Goal: Task Accomplishment & Management: Use online tool/utility

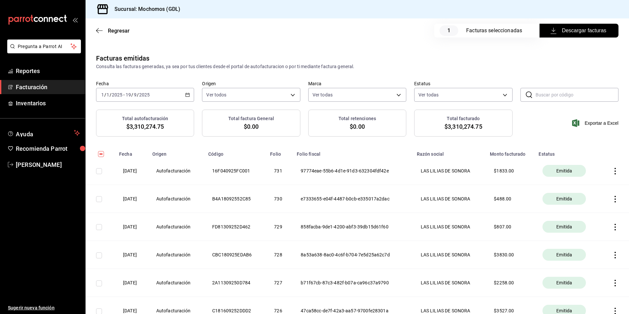
scroll to position [3685, 0]
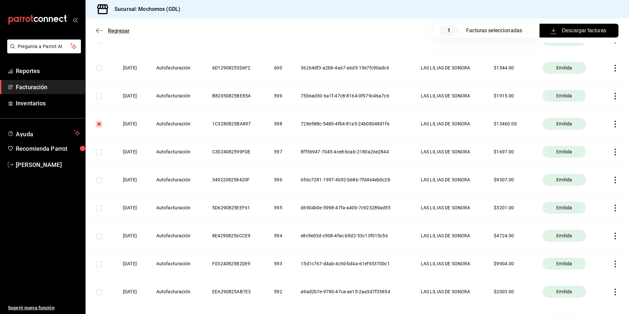
click at [101, 29] on icon "button" at bounding box center [99, 31] width 7 height 6
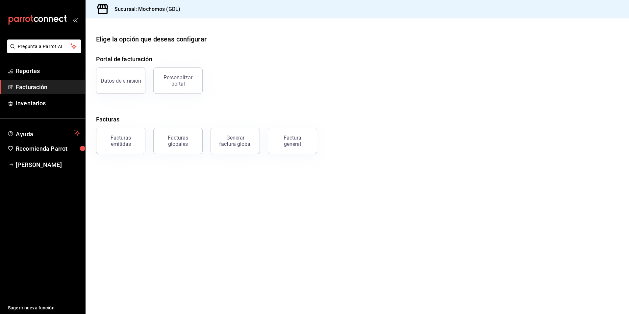
click at [77, 20] on icon "open_drawer_menu" at bounding box center [74, 19] width 5 height 5
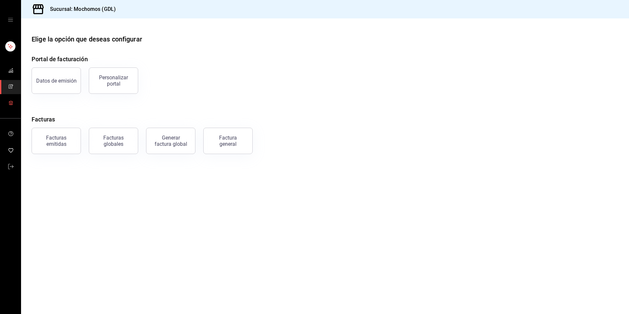
click at [12, 99] on span "mailbox folders" at bounding box center [10, 103] width 5 height 9
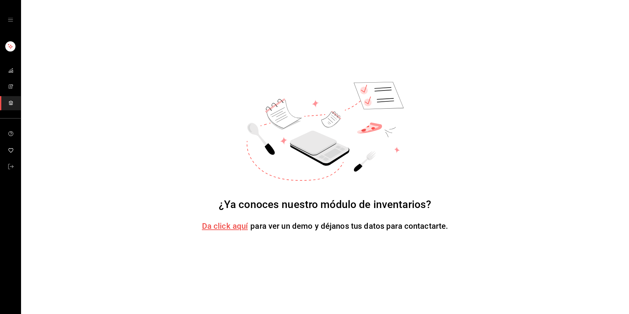
click at [11, 78] on ul "mailbox folders" at bounding box center [10, 87] width 21 height 46
click at [12, 85] on icon "mailbox folders" at bounding box center [10, 86] width 5 height 5
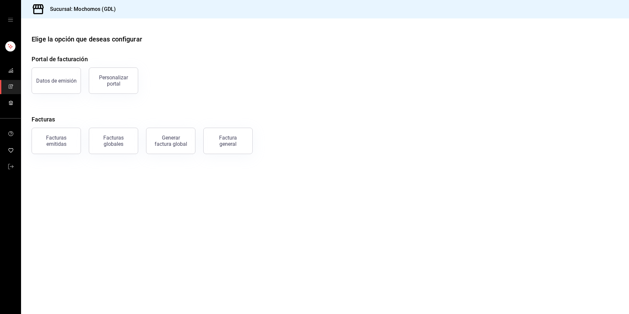
click at [13, 16] on div "mailbox folders" at bounding box center [10, 19] width 21 height 39
click at [13, 20] on icon "open drawer" at bounding box center [10, 19] width 5 height 5
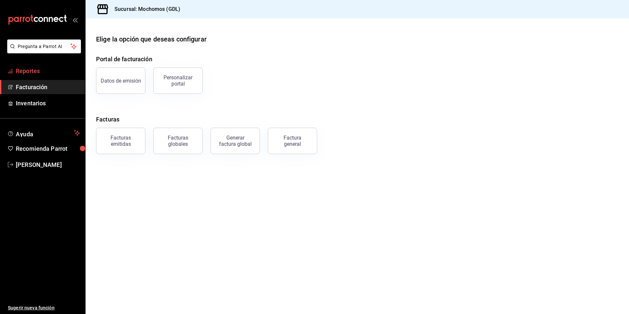
click at [37, 69] on span "Reportes" at bounding box center [48, 70] width 64 height 9
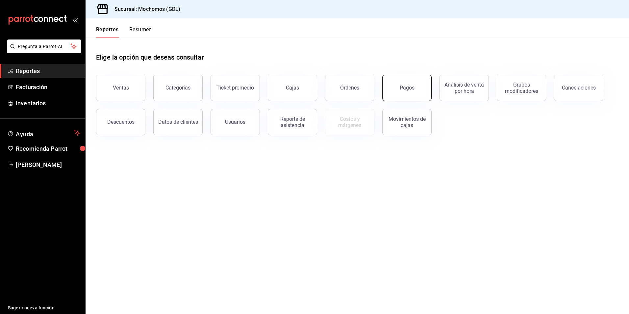
click at [408, 94] on button "Pagos" at bounding box center [406, 88] width 49 height 26
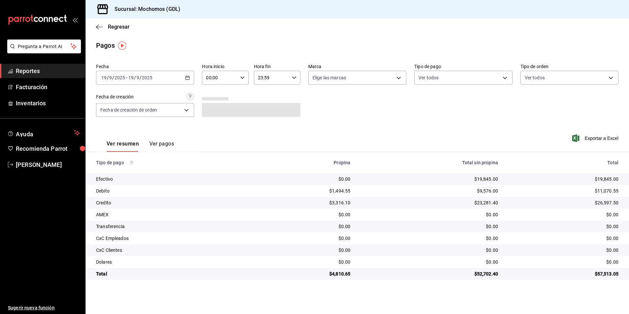
click at [219, 69] on label "Hora inicio" at bounding box center [225, 66] width 46 height 5
click at [222, 72] on div at bounding box center [314, 157] width 629 height 314
click at [232, 76] on input "00:00" at bounding box center [219, 77] width 35 height 13
click at [218, 111] on button "05" at bounding box center [213, 107] width 21 height 13
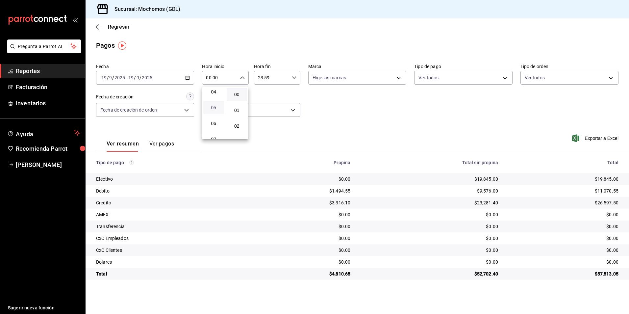
type input "05:00"
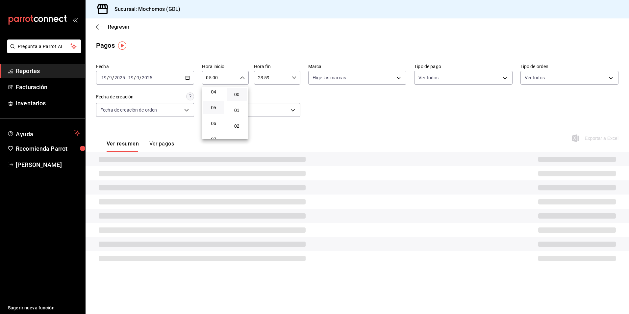
click at [278, 100] on div at bounding box center [314, 157] width 629 height 314
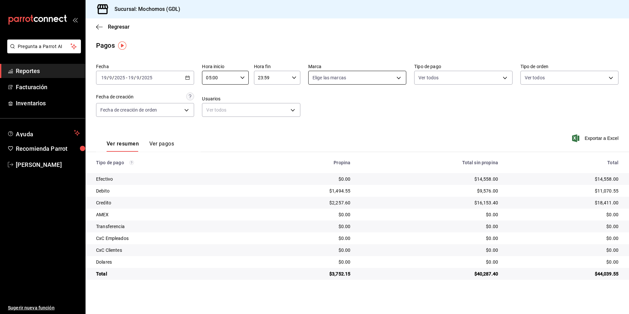
click at [325, 83] on body "Pregunta a Parrot AI Reportes Facturación Inventarios Ayuda Recomienda Parrot […" at bounding box center [314, 157] width 629 height 314
drag, startPoint x: 315, startPoint y: 126, endPoint x: 333, endPoint y: 122, distance: 19.1
click at [315, 126] on input "checkbox" at bounding box center [316, 125] width 6 height 6
checkbox input "true"
type input "36c25d4a-7cb0-456c-a434-e981d54830bc"
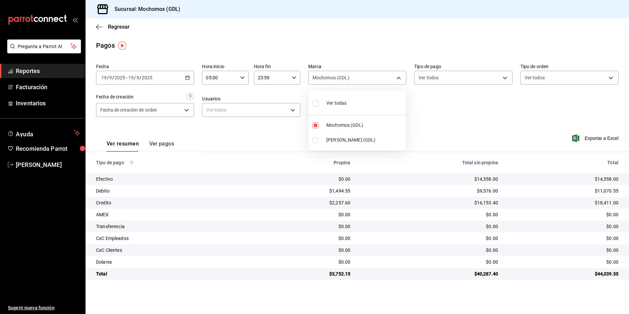
click at [419, 119] on div at bounding box center [314, 157] width 629 height 314
click at [434, 83] on body "Pregunta a Parrot AI Reportes Facturación Inventarios Ayuda Recomienda Parrot […" at bounding box center [314, 157] width 629 height 314
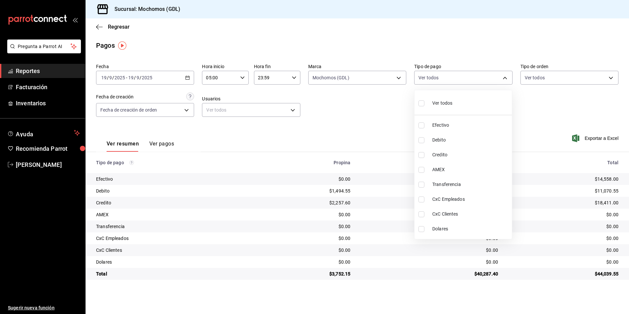
click at [421, 104] on input "checkbox" at bounding box center [422, 103] width 6 height 6
checkbox input "true"
type input "43f15ab9-6aaf-467e-828e-46d2c45c5663,c4bdfb15-5497-4aae-ad2b-38852a02f4e8,2255b…"
checkbox input "true"
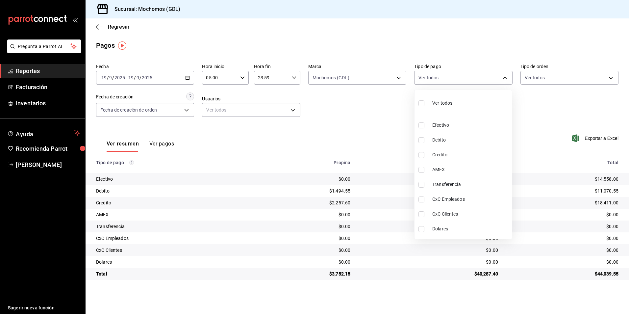
checkbox input "true"
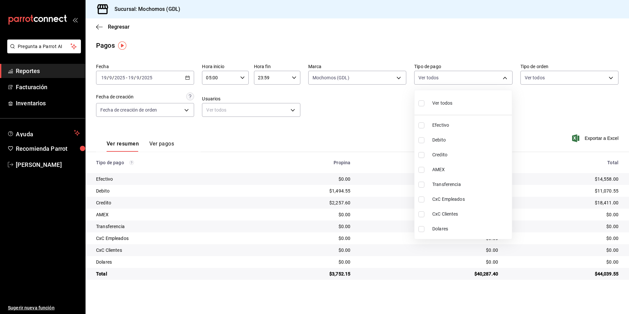
checkbox input "true"
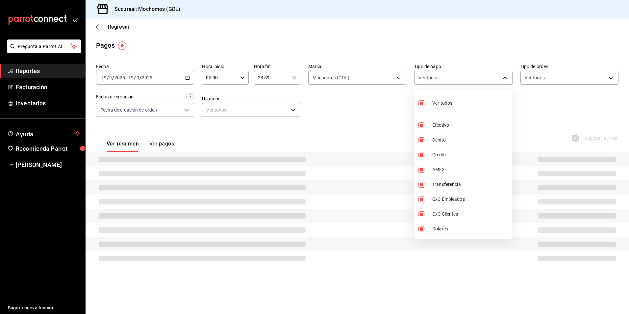
click at [521, 107] on div at bounding box center [314, 157] width 629 height 314
